Goal: Check status: Check status

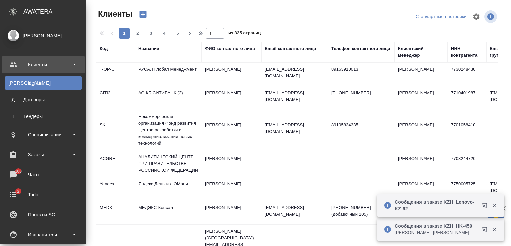
select select "RU"
click at [41, 156] on div "Заказы" at bounding box center [43, 154] width 77 height 10
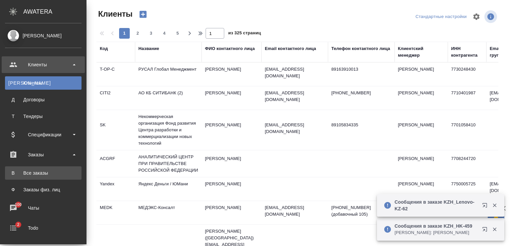
click at [39, 175] on div "Все заказы" at bounding box center [43, 172] width 70 height 7
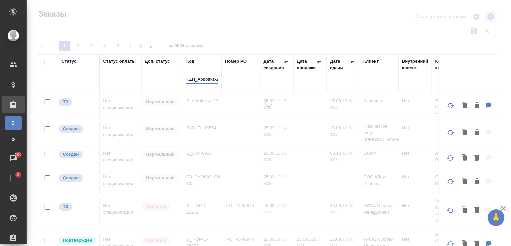
scroll to position [0, 5]
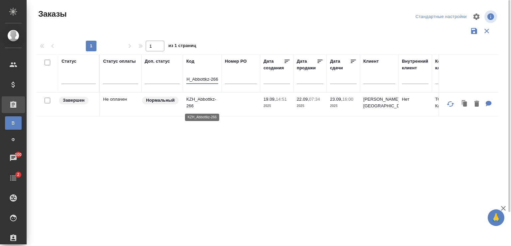
type input "KZH_Abbottkz-266"
click at [204, 99] on p "KZH_Abbottkz-266" at bounding box center [202, 102] width 32 height 13
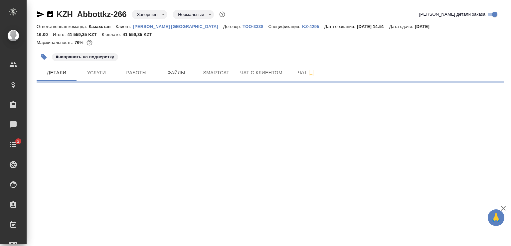
select select "RU"
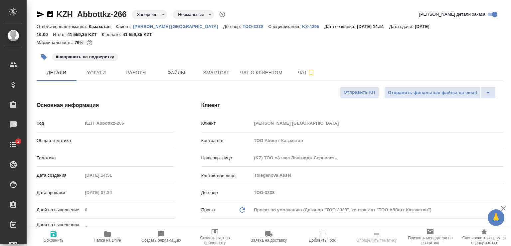
type textarea "x"
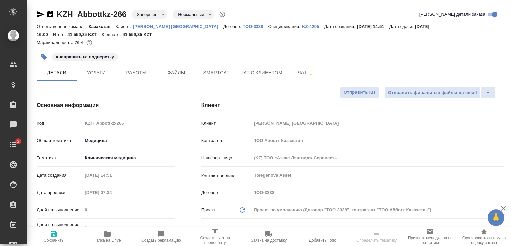
type textarea "x"
click at [96, 71] on span "Услуги" at bounding box center [97, 73] width 32 height 8
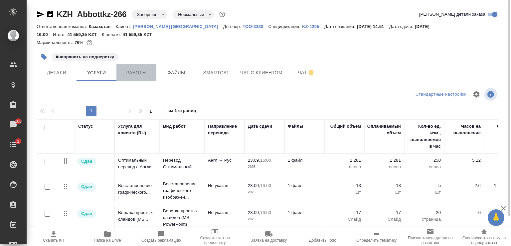
click at [130, 74] on span "Работы" at bounding box center [136, 73] width 32 height 8
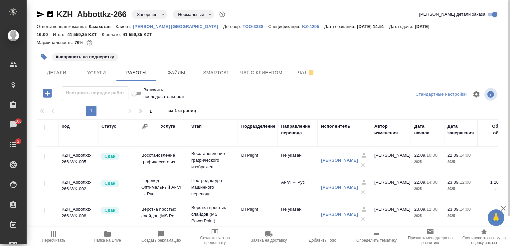
scroll to position [40, 0]
